Goal: Navigation & Orientation: Find specific page/section

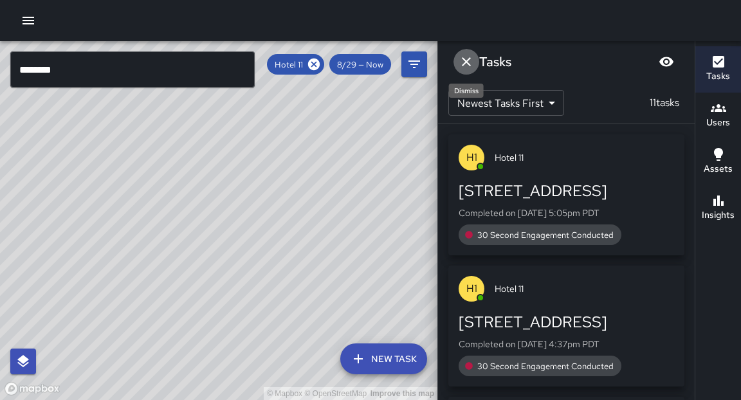
click at [466, 62] on icon "Dismiss" at bounding box center [466, 61] width 9 height 9
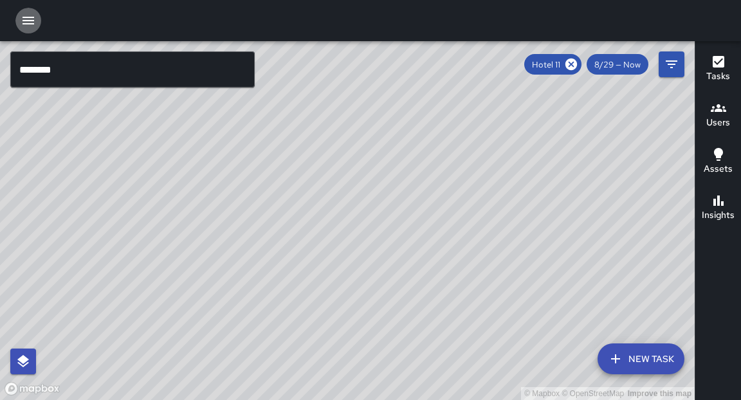
click at [31, 28] on button "button" at bounding box center [28, 21] width 26 height 26
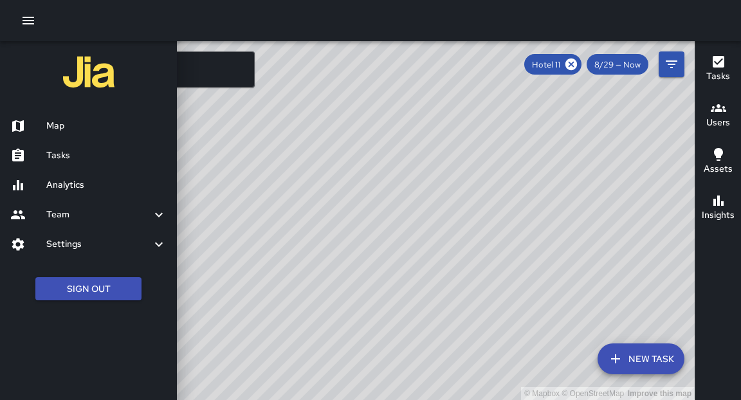
click at [58, 188] on h6 "Analytics" at bounding box center [106, 185] width 120 height 14
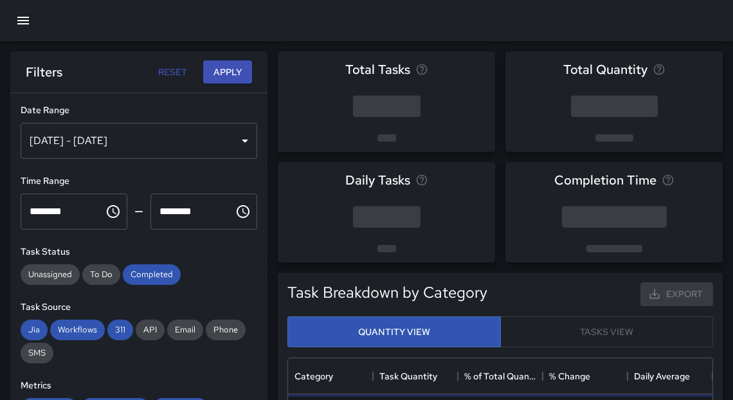
scroll to position [377, 417]
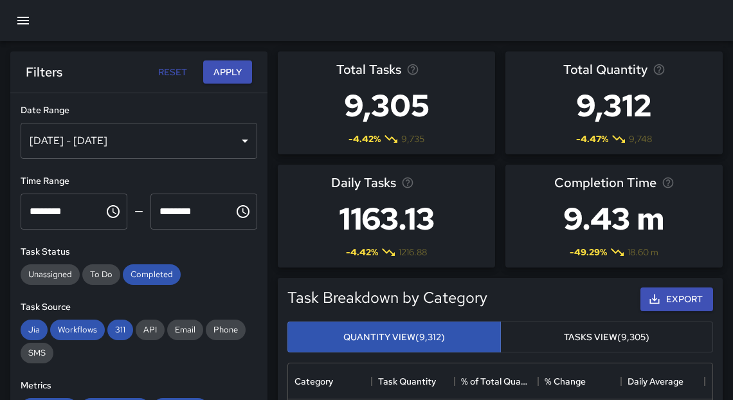
click at [100, 140] on div "[DATE] - [DATE]" at bounding box center [139, 141] width 237 height 36
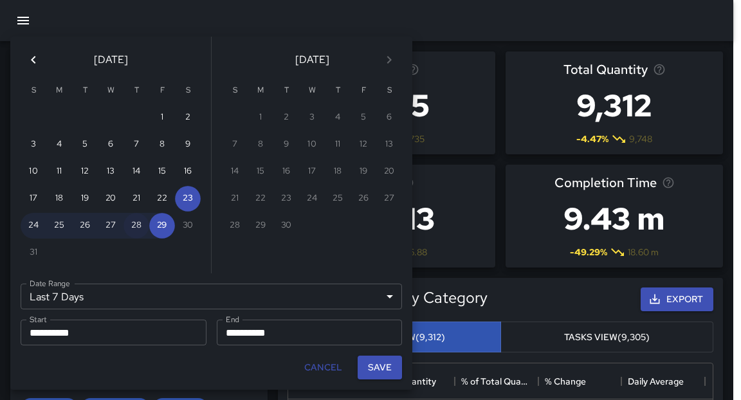
click at [133, 225] on button "28" at bounding box center [137, 226] width 26 height 26
type input "******"
type input "**********"
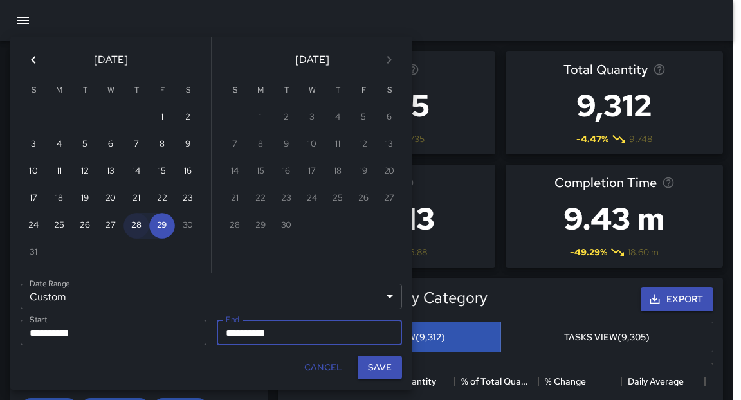
click at [140, 225] on button "28" at bounding box center [137, 226] width 26 height 26
type input "**********"
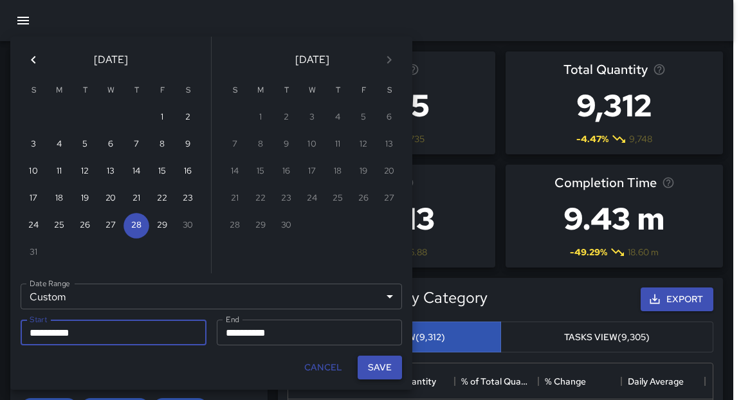
click at [376, 368] on button "Save" at bounding box center [380, 368] width 44 height 24
type input "**********"
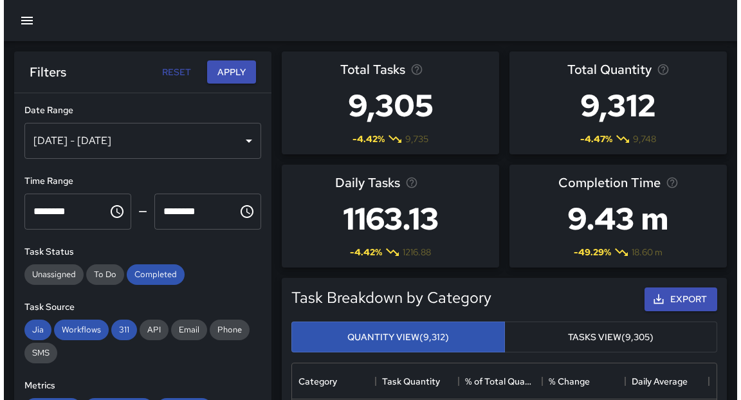
scroll to position [8, 8]
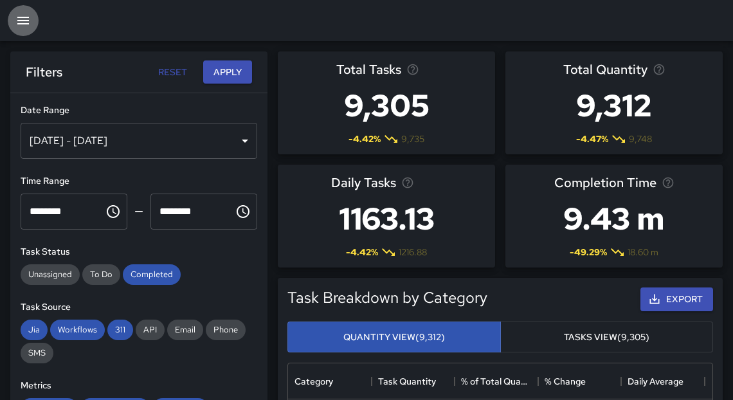
click at [24, 17] on icon "button" at bounding box center [23, 21] width 12 height 8
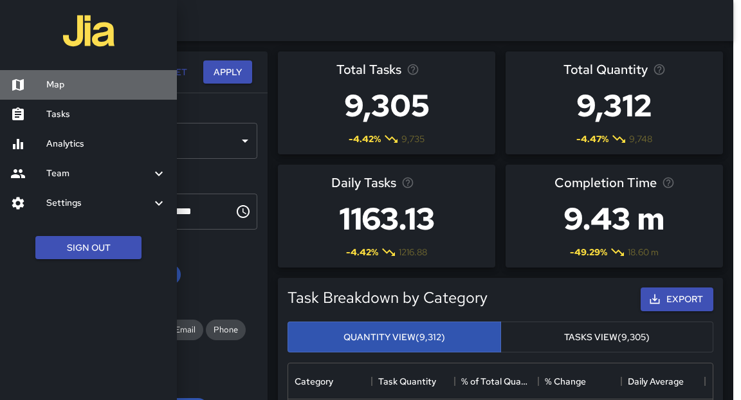
click at [65, 95] on link "Map" at bounding box center [88, 85] width 177 height 30
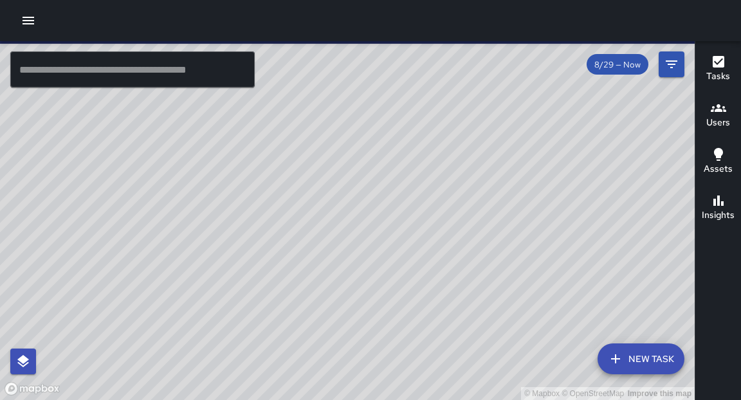
click at [188, 79] on input "text" at bounding box center [132, 69] width 244 height 36
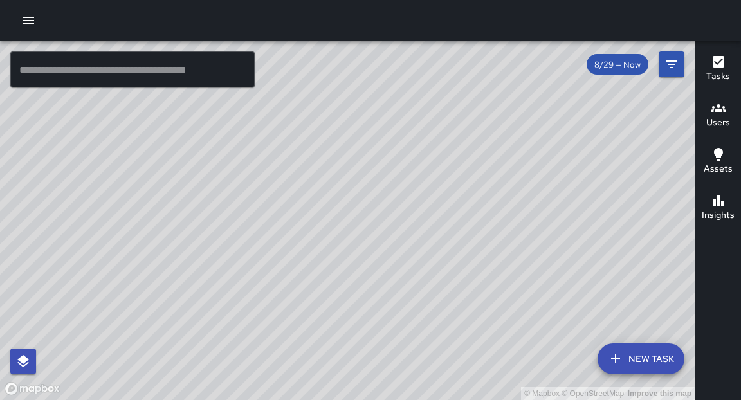
drag, startPoint x: 201, startPoint y: 264, endPoint x: 162, endPoint y: 234, distance: 49.0
click at [161, 234] on div "© Mapbox © OpenStreetMap Improve this map" at bounding box center [347, 220] width 695 height 359
drag, startPoint x: 196, startPoint y: 357, endPoint x: 300, endPoint y: 125, distance: 254.8
click at [303, 110] on div "© Mapbox © OpenStreetMap Improve this map" at bounding box center [347, 220] width 695 height 359
drag, startPoint x: 221, startPoint y: 382, endPoint x: 225, endPoint y: 226, distance: 155.7
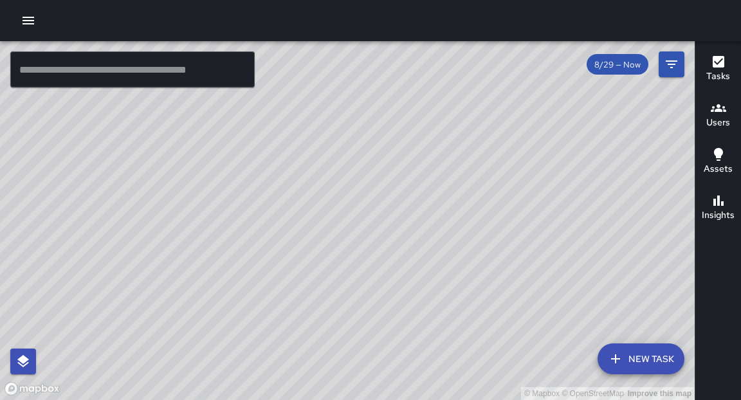
click at [225, 226] on div "© Mapbox © OpenStreetMap Improve this map" at bounding box center [347, 220] width 695 height 359
drag, startPoint x: 232, startPoint y: 252, endPoint x: 241, endPoint y: 224, distance: 28.3
click at [241, 226] on div "© Mapbox © OpenStreetMap Improve this map" at bounding box center [347, 220] width 695 height 359
click at [427, 90] on div "© Mapbox © OpenStreetMap Improve this map" at bounding box center [347, 220] width 695 height 359
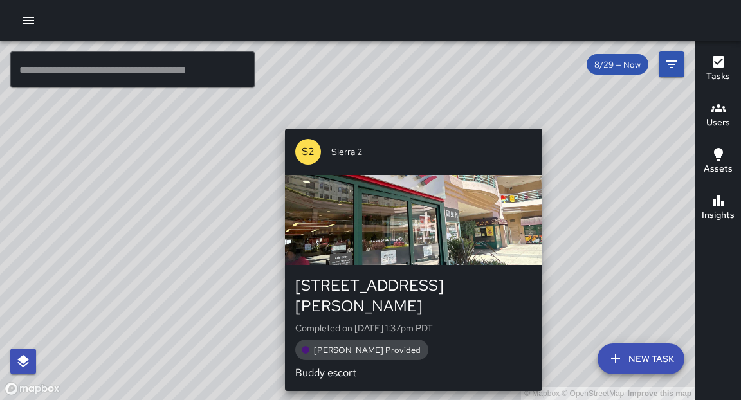
click at [409, 122] on div "© Mapbox © OpenStreetMap Improve this map S2 [GEOGRAPHIC_DATA][STREET_ADDRESS][…" at bounding box center [347, 220] width 695 height 359
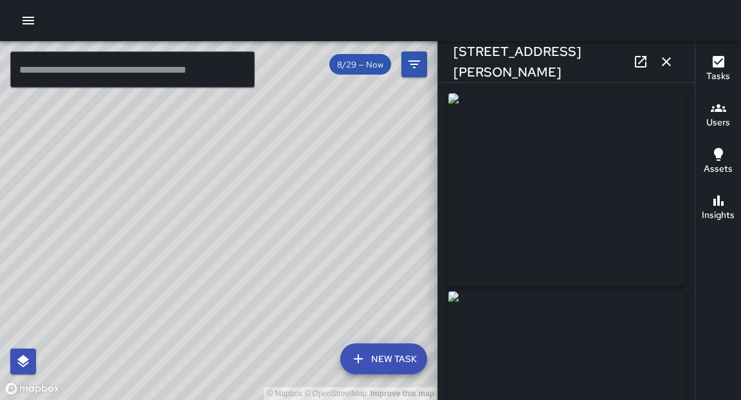
click at [668, 65] on icon "button" at bounding box center [666, 61] width 15 height 15
